Goal: Task Accomplishment & Management: Manage account settings

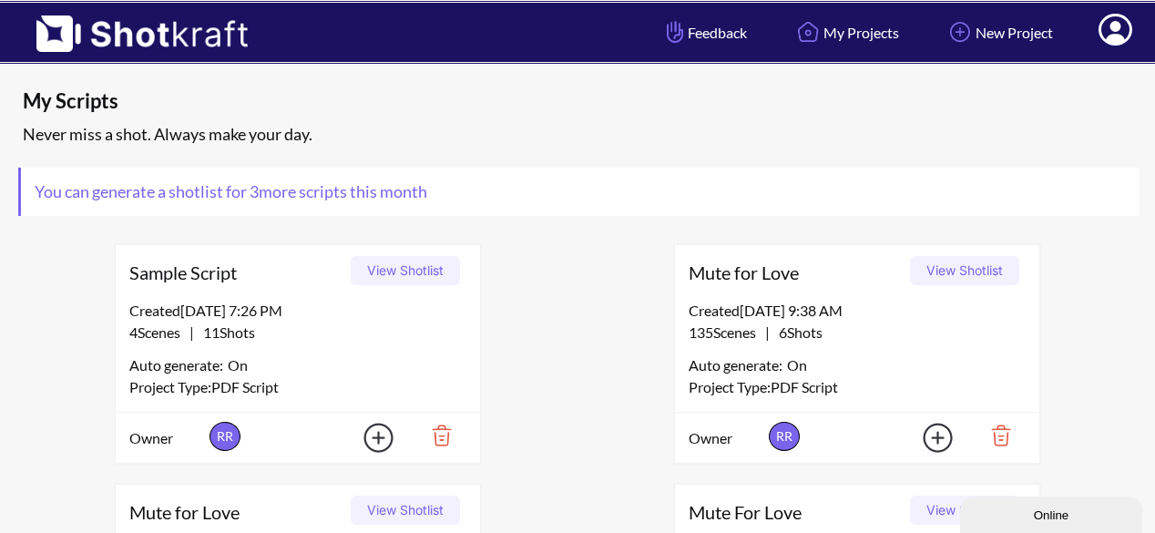
click at [1124, 37] on icon at bounding box center [1115, 32] width 19 height 22
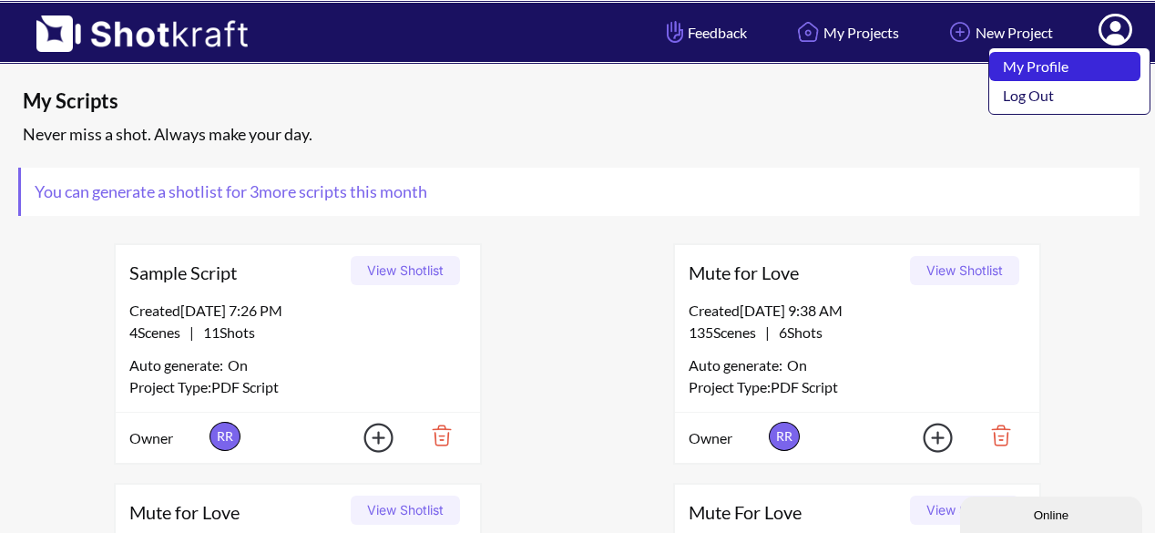
click at [1082, 54] on link "My Profile" at bounding box center [1064, 66] width 151 height 29
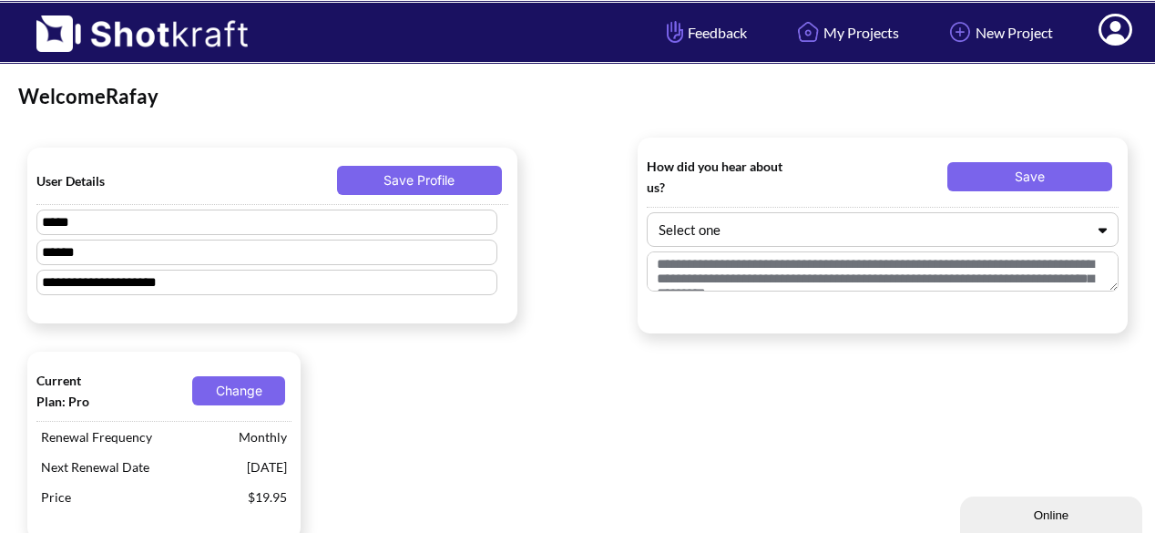
scroll to position [101, 0]
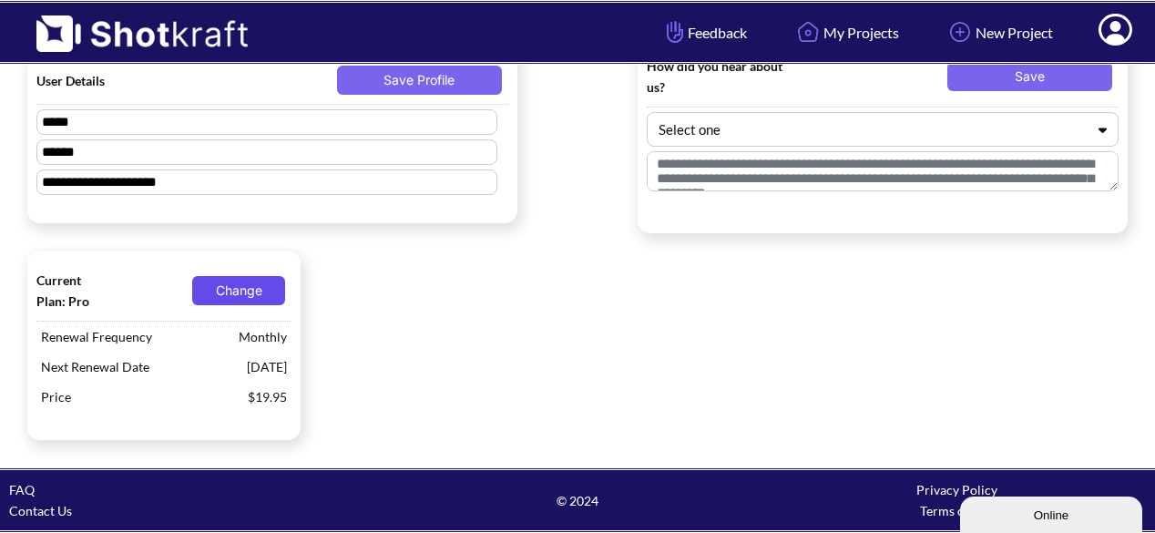
click at [237, 300] on button "Change" at bounding box center [238, 290] width 93 height 29
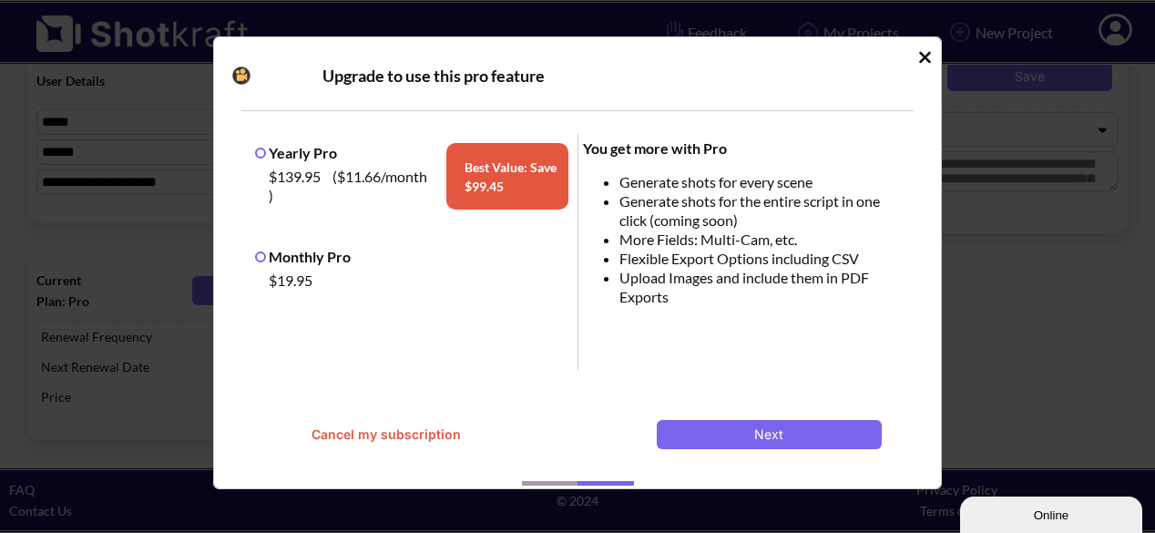
click at [374, 433] on button "Cancel my subscription" at bounding box center [385, 434] width 225 height 29
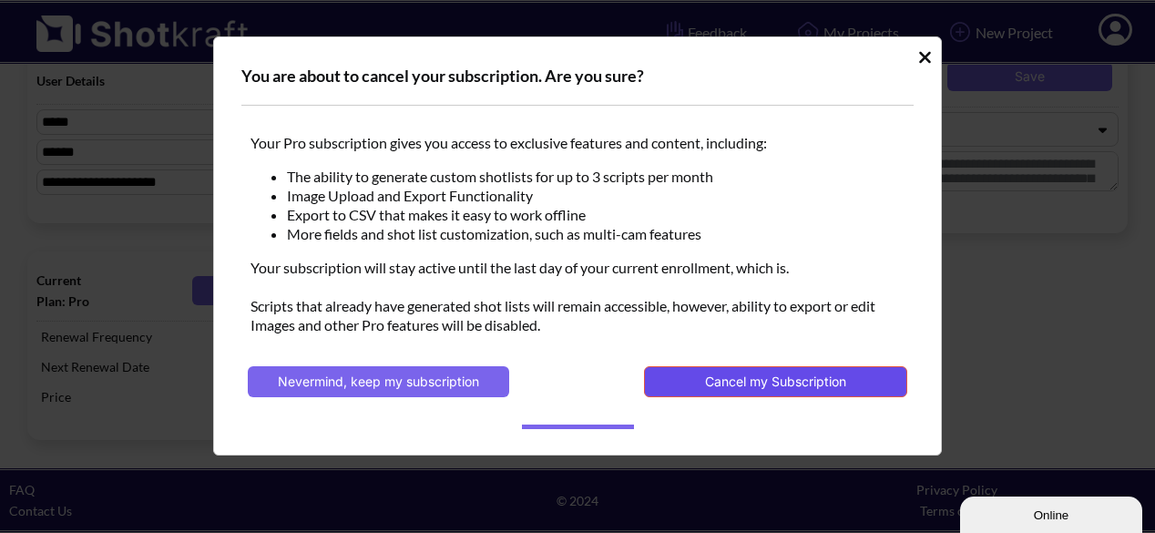
click at [750, 374] on button "Cancel my Subscription" at bounding box center [775, 381] width 263 height 31
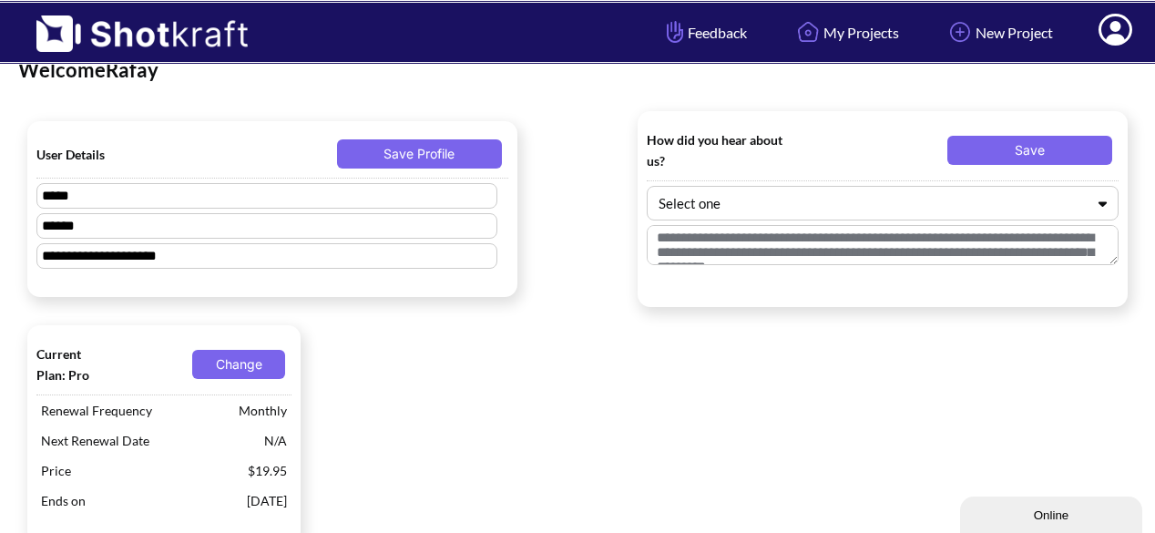
scroll to position [0, 0]
